Goal: Task Accomplishment & Management: Manage account settings

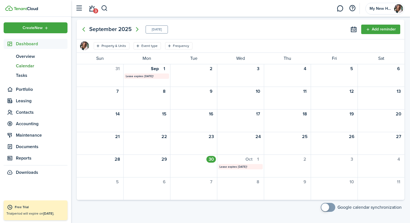
click at [23, 9] on img at bounding box center [26, 8] width 24 height 3
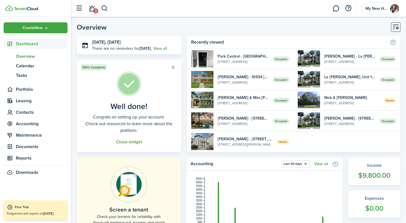
click at [95, 12] on span "3" at bounding box center [95, 10] width 5 height 5
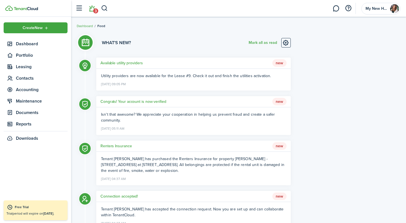
click at [22, 6] on link at bounding box center [38, 8] width 66 height 5
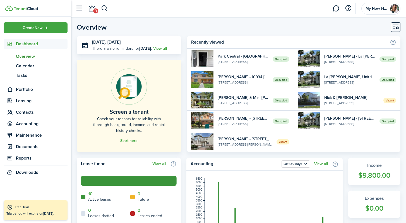
click at [220, 57] on widget-list-item-title "Park Central - [GEOGRAPHIC_DATA][PERSON_NAME], LLC., Unit 932" at bounding box center [243, 56] width 51 height 6
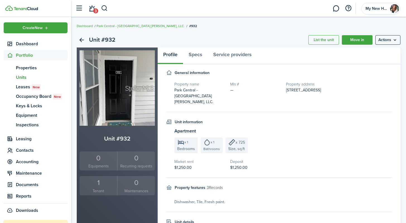
click at [399, 40] on menu-btn "Actions" at bounding box center [387, 39] width 25 height 9
click at [364, 54] on link "Edit unit" at bounding box center [376, 51] width 49 height 9
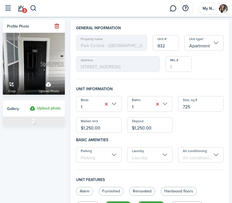
click at [4, 8] on button "button" at bounding box center [8, 8] width 11 height 11
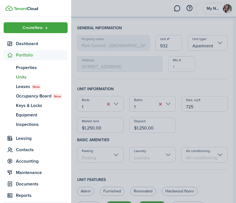
click at [28, 9] on img at bounding box center [26, 8] width 24 height 3
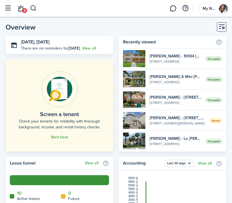
click at [7, 9] on button "button" at bounding box center [8, 8] width 11 height 11
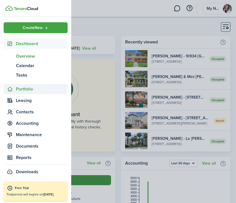
click at [24, 89] on span "Portfolio" at bounding box center [42, 89] width 52 height 7
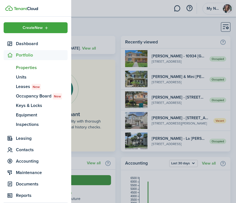
click at [21, 68] on span "Properties" at bounding box center [42, 67] width 52 height 7
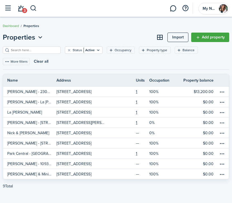
click at [7, 9] on button "button" at bounding box center [8, 8] width 11 height 11
click at [9, 7] on button "button" at bounding box center [8, 8] width 11 height 11
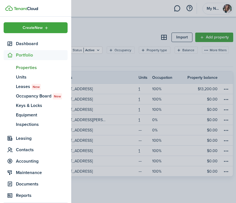
click at [21, 8] on img at bounding box center [26, 8] width 24 height 3
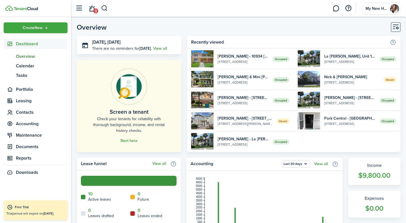
click at [337, 118] on widget-list-item-title "Park Central - [GEOGRAPHIC_DATA][PERSON_NAME], LLC., Unit 932" at bounding box center [349, 118] width 51 height 6
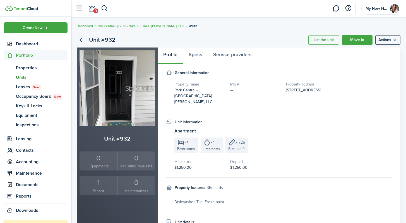
click at [393, 40] on menu-btn "Actions" at bounding box center [387, 39] width 25 height 9
click at [106, 26] on link "Park Central - [GEOGRAPHIC_DATA] [PERSON_NAME], LLC." at bounding box center [141, 25] width 88 height 5
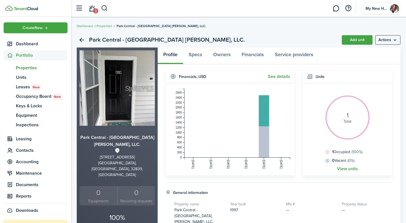
click at [396, 41] on menu-btn "Actions" at bounding box center [387, 39] width 25 height 9
click at [365, 52] on link "Edit property" at bounding box center [376, 51] width 49 height 9
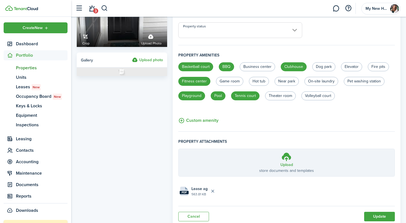
scroll to position [10, 0]
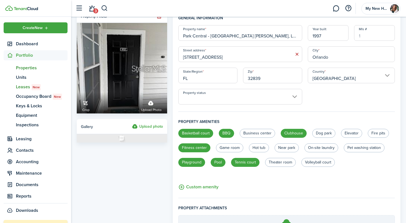
click at [22, 87] on span "Leases New" at bounding box center [42, 86] width 52 height 7
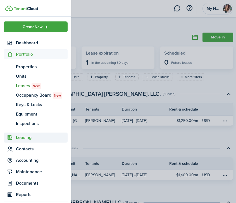
scroll to position [1, 0]
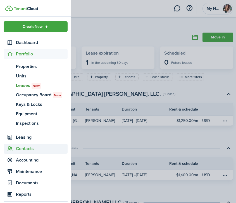
click at [29, 148] on span "Contacts" at bounding box center [42, 149] width 52 height 7
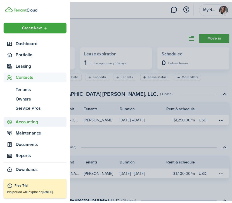
scroll to position [1, 0]
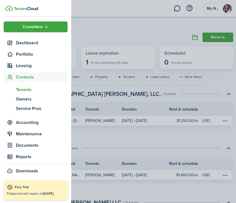
click at [23, 90] on span "Tenants" at bounding box center [42, 89] width 52 height 7
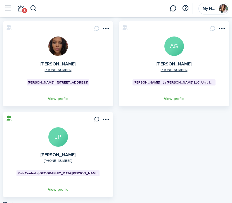
scroll to position [246, 0]
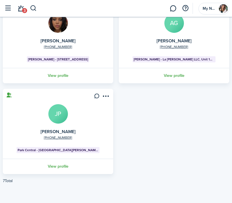
click at [53, 168] on link "View profile" at bounding box center [58, 166] width 112 height 15
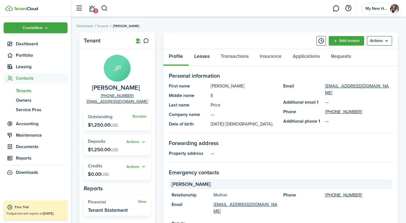
click at [204, 56] on link "Leases" at bounding box center [202, 57] width 27 height 17
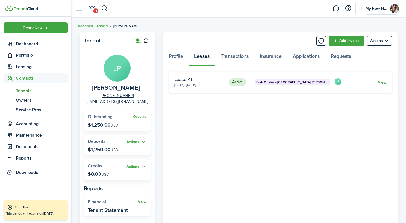
click at [384, 82] on link "View" at bounding box center [382, 82] width 9 height 6
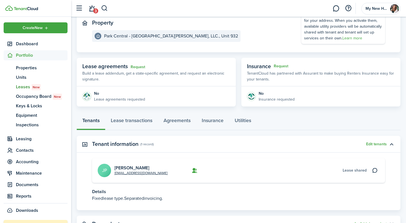
scroll to position [70, 0]
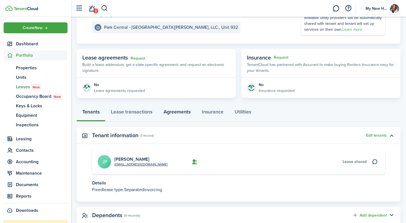
click at [177, 111] on link "Agreements" at bounding box center [177, 113] width 38 height 17
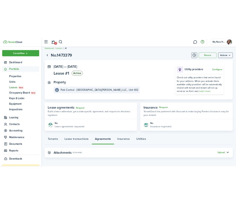
scroll to position [6, 0]
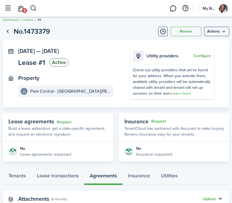
click at [7, 8] on button "button" at bounding box center [8, 8] width 11 height 11
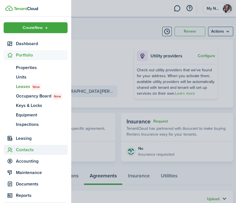
click at [25, 151] on span "Contacts" at bounding box center [42, 150] width 52 height 7
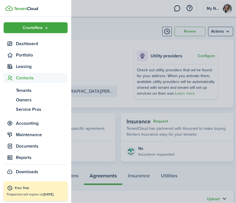
click at [20, 79] on span "Contacts" at bounding box center [42, 78] width 52 height 7
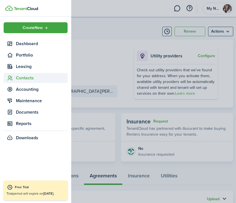
click at [20, 78] on span "Contacts" at bounding box center [42, 78] width 52 height 7
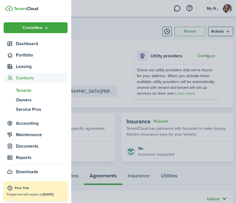
click at [22, 92] on span "Tenants" at bounding box center [42, 90] width 52 height 7
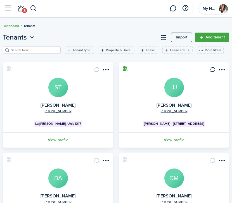
click at [171, 139] on link "View profile" at bounding box center [174, 140] width 112 height 15
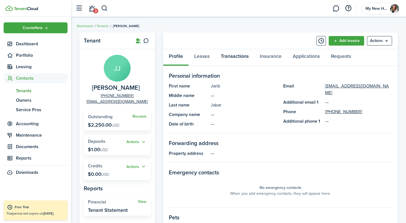
click at [229, 55] on link "Transactions" at bounding box center [234, 57] width 39 height 17
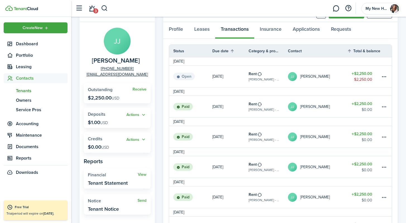
scroll to position [27, 0]
click at [384, 76] on table-menu-btn-icon at bounding box center [384, 76] width 7 height 7
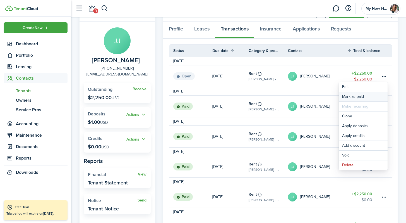
click at [360, 96] on link "Mark as paid" at bounding box center [363, 96] width 49 height 9
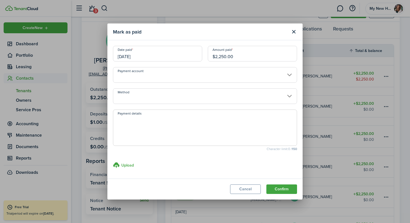
click at [190, 77] on input "Payment account" at bounding box center [205, 75] width 184 height 16
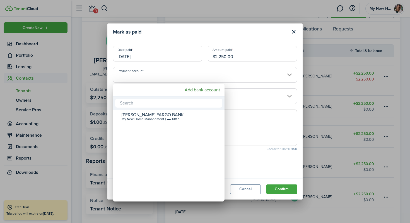
click at [247, 190] on div at bounding box center [204, 111] width 499 height 312
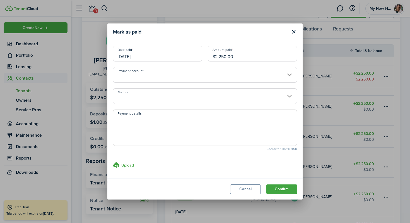
click at [289, 74] on input "Payment account" at bounding box center [205, 75] width 184 height 16
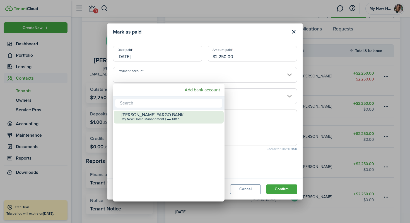
click at [151, 117] on div "My New Home Management | •••• 6017" at bounding box center [171, 119] width 99 height 4
type input "•••• •••• •••• 6017"
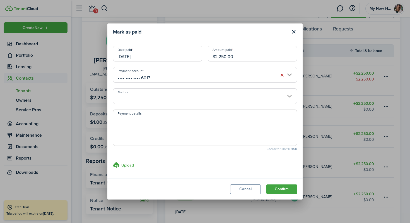
click at [289, 96] on input "Method" at bounding box center [205, 96] width 184 height 16
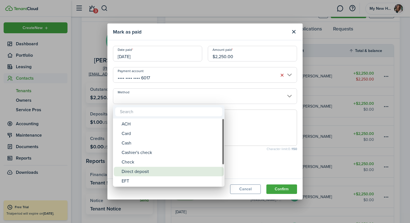
click at [147, 170] on div "Direct deposit" at bounding box center [171, 171] width 99 height 9
type input "Direct deposit"
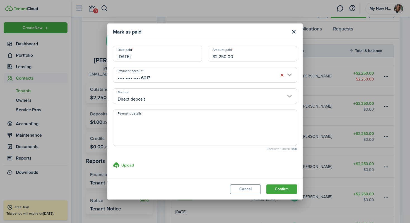
click at [281, 190] on button "Confirm" at bounding box center [281, 188] width 31 height 9
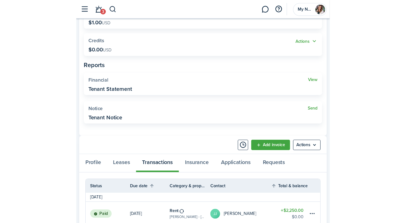
scroll to position [0, 0]
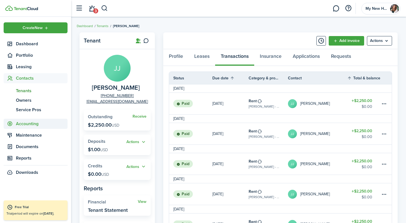
click at [28, 123] on span "Accounting" at bounding box center [42, 123] width 52 height 7
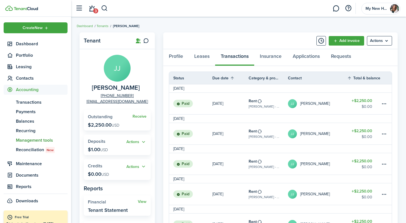
click at [33, 139] on span "Management tools" at bounding box center [42, 140] width 52 height 7
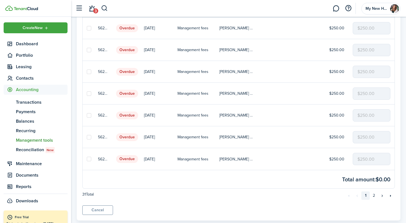
scroll to position [384, 0]
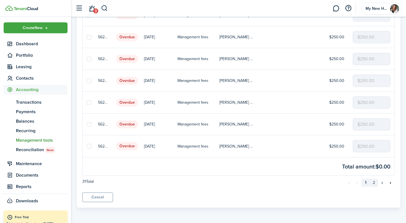
click at [375, 182] on link "2" at bounding box center [374, 182] width 8 height 8
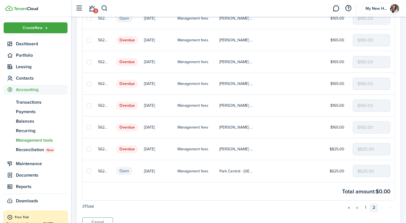
scroll to position [189, 0]
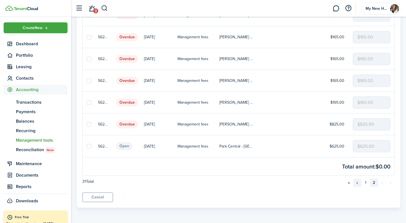
click at [356, 182] on link "«" at bounding box center [357, 182] width 8 height 8
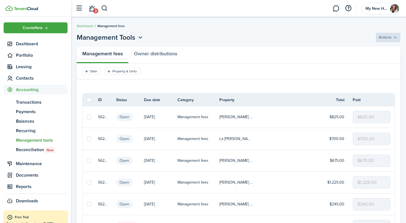
click at [122, 116] on status "Open" at bounding box center [124, 117] width 16 height 8
click at [21, 8] on img at bounding box center [26, 8] width 24 height 3
